Goal: Information Seeking & Learning: Understand process/instructions

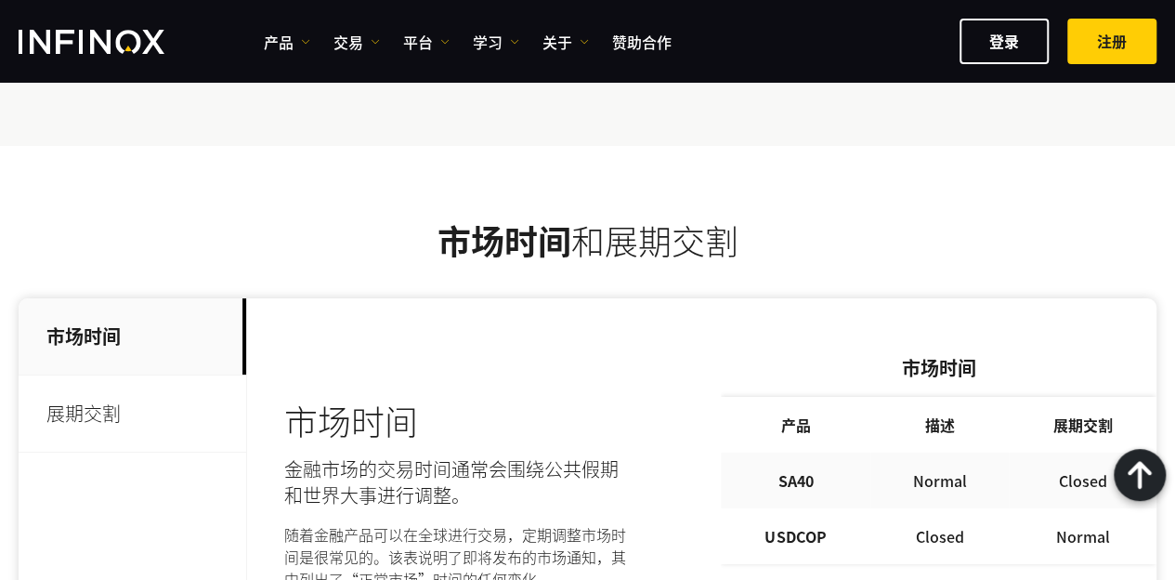
scroll to position [3635, 0]
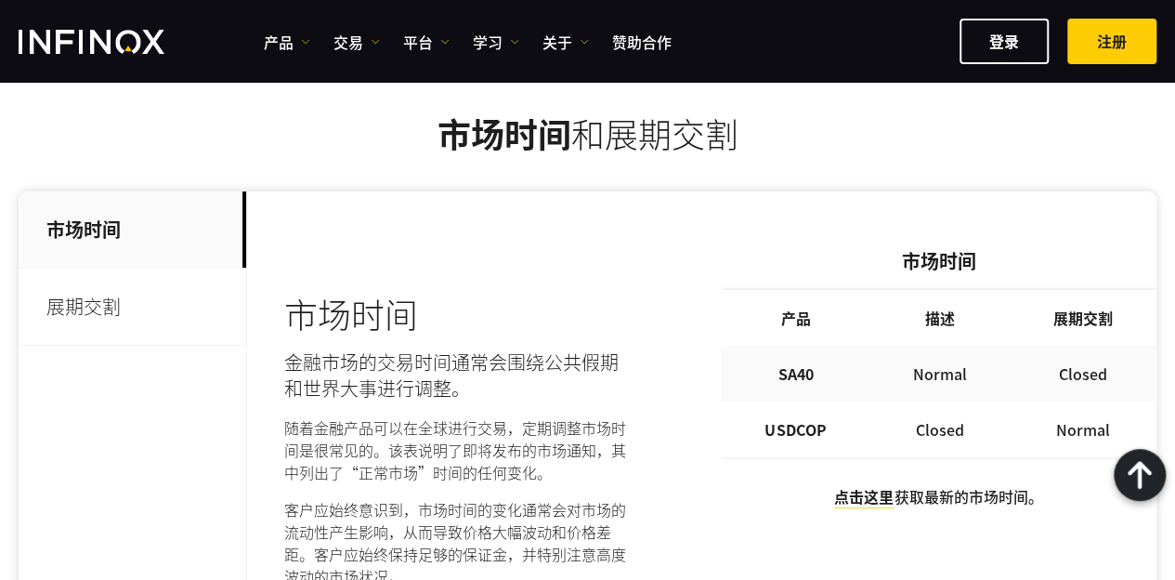
click at [76, 272] on p "展期交割" at bounding box center [133, 307] width 228 height 77
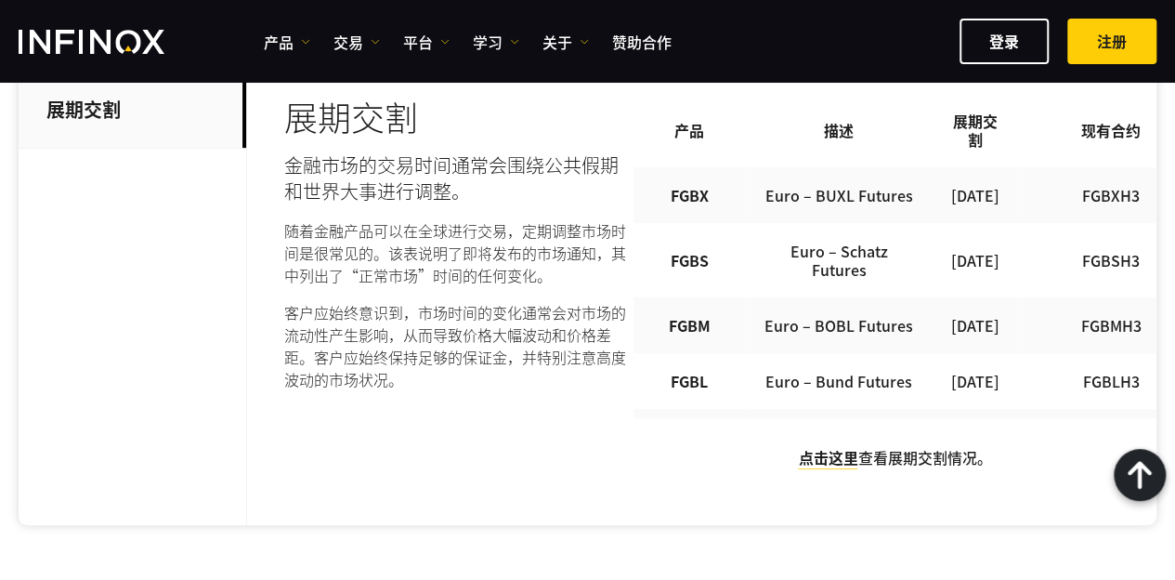
scroll to position [3821, 0]
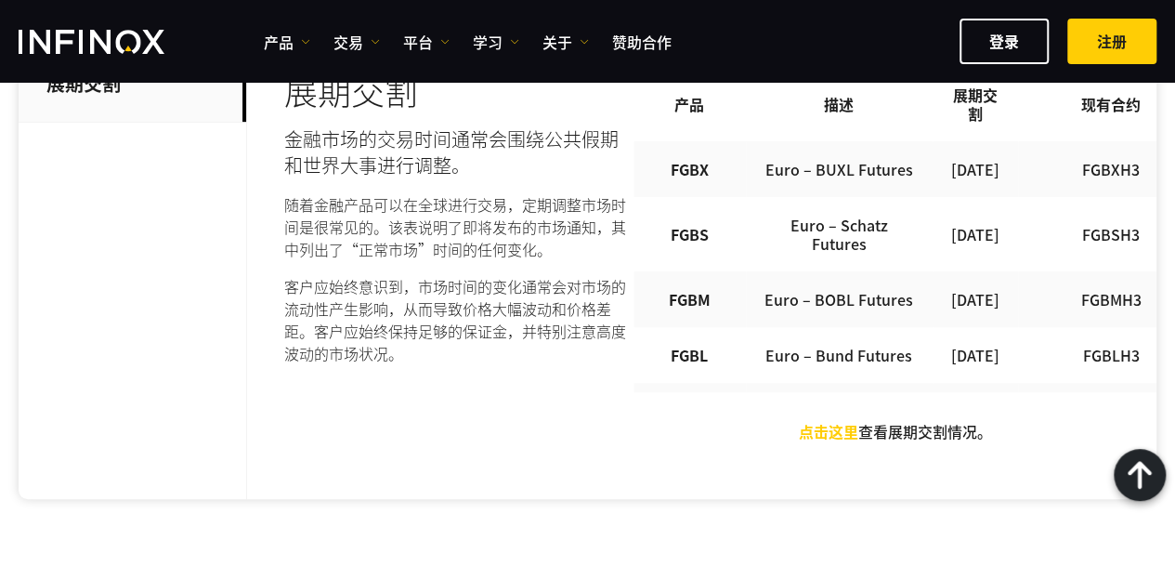
click at [851, 431] on link "点击这里" at bounding box center [827, 431] width 59 height 22
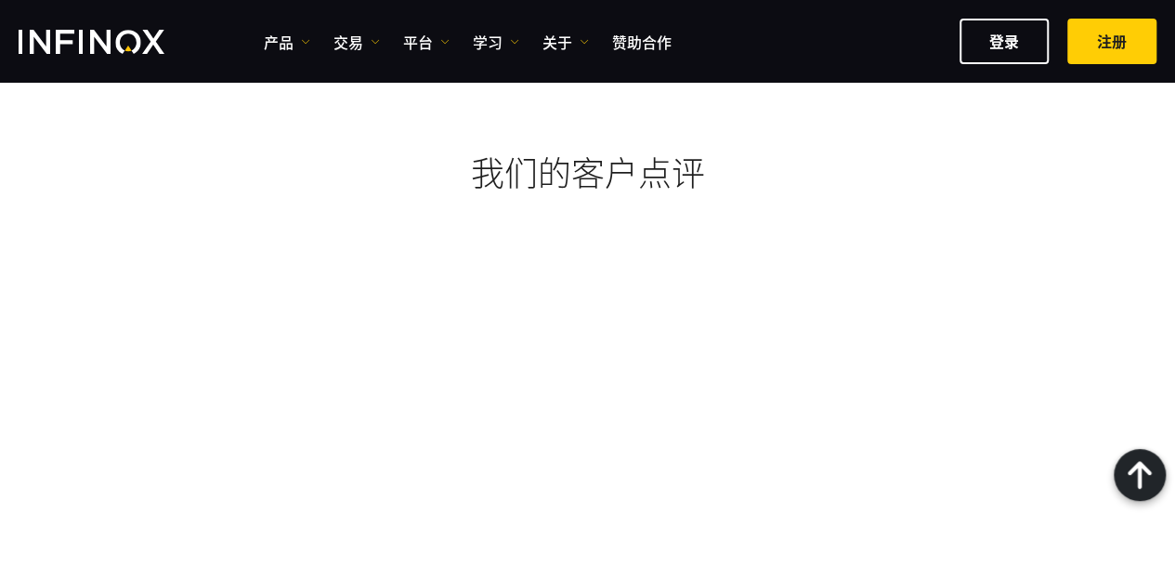
scroll to position [1483, 0]
